Goal: Task Accomplishment & Management: Complete application form

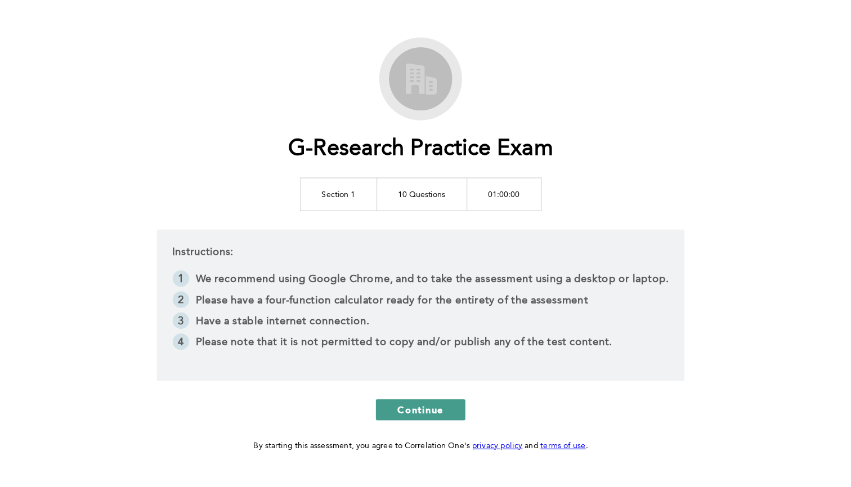
click at [406, 378] on span "Continue" at bounding box center [425, 383] width 39 height 11
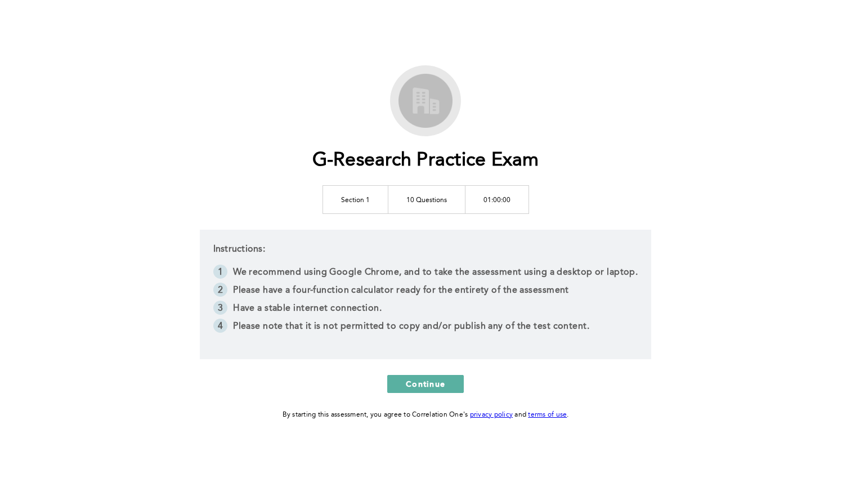
scroll to position [10, 0]
drag, startPoint x: 358, startPoint y: 194, endPoint x: 362, endPoint y: 263, distance: 69.8
click at [358, 194] on td "Section 1" at bounding box center [354, 199] width 65 height 28
click at [419, 380] on button "Continue" at bounding box center [425, 384] width 77 height 18
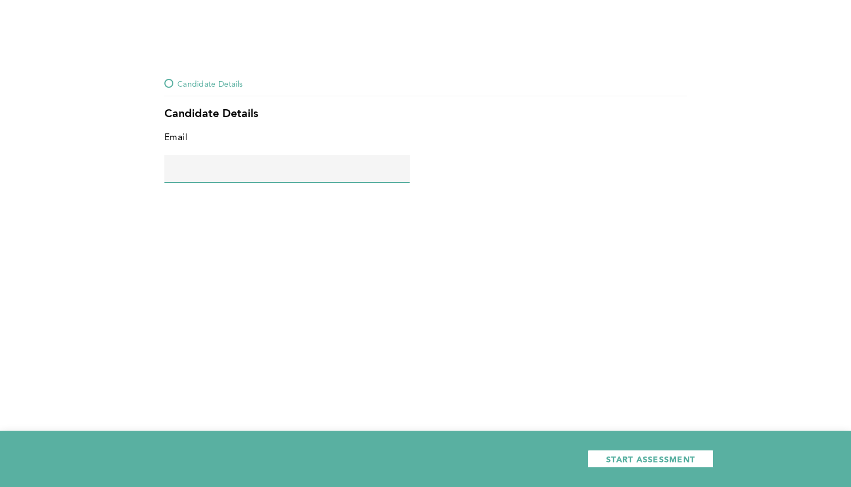
click at [295, 164] on input "text" at bounding box center [286, 168] width 245 height 27
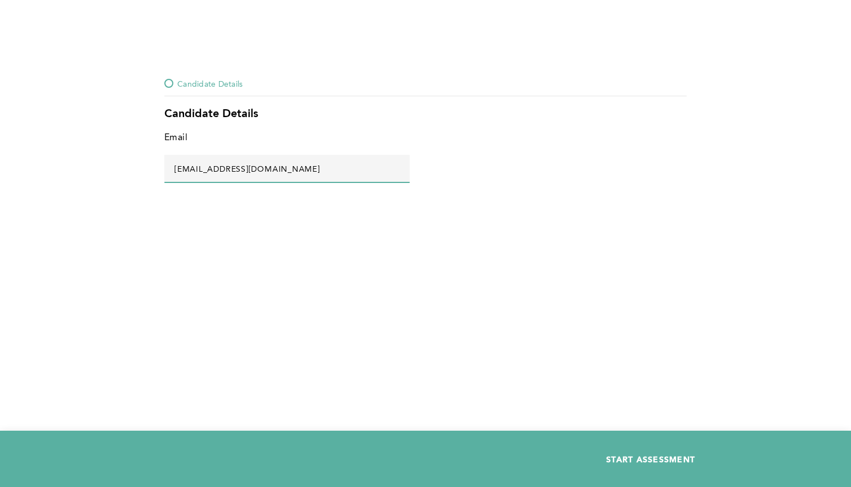
type input "[EMAIL_ADDRESS][DOMAIN_NAME]"
click at [638, 455] on span "START ASSESSMENT" at bounding box center [650, 458] width 89 height 11
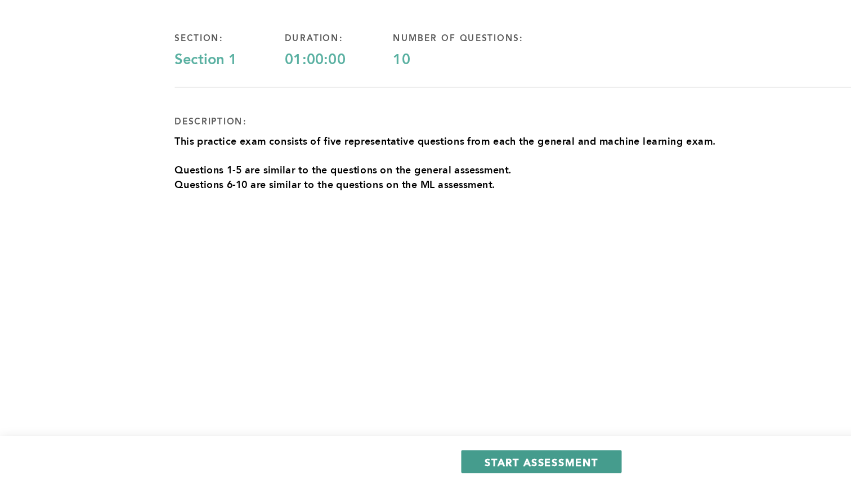
click at [394, 457] on button "START ASSESSMENT" at bounding box center [425, 466] width 126 height 18
